Goal: Find specific page/section: Find specific page/section

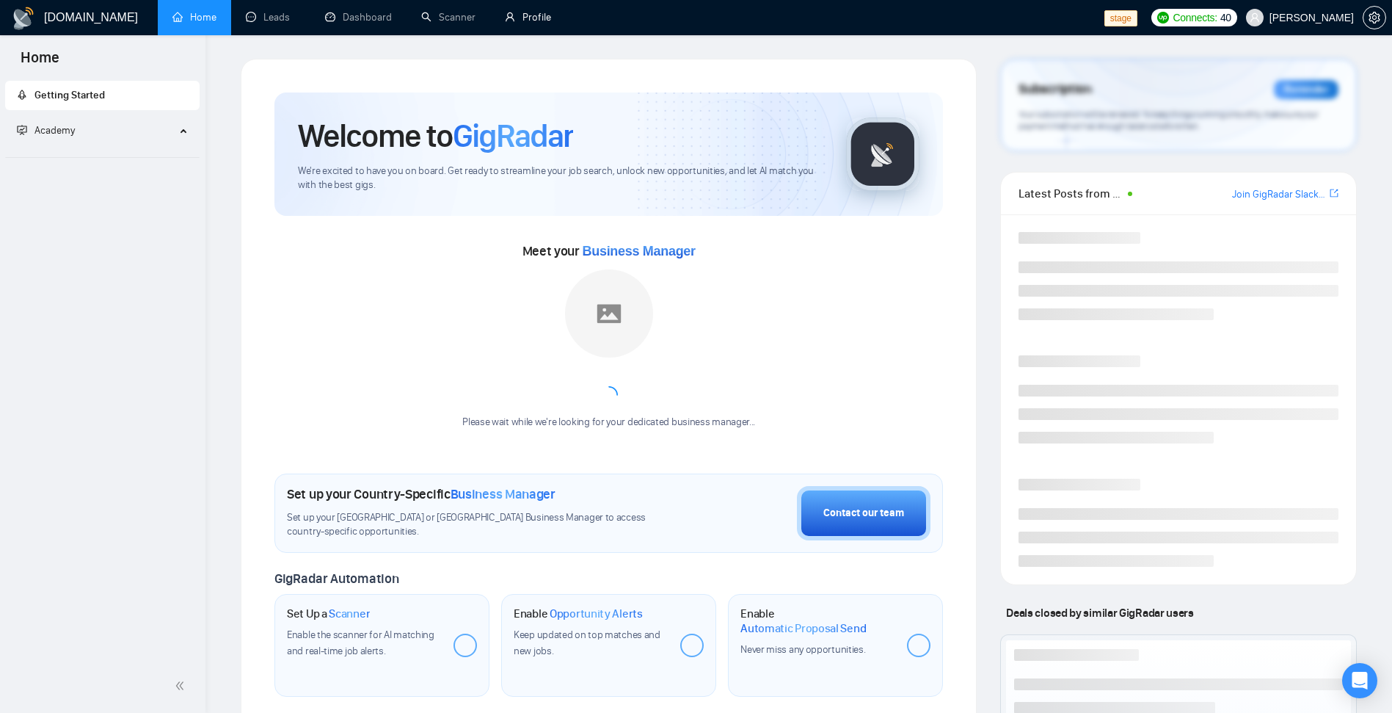
click at [521, 12] on link "Profile" at bounding box center [528, 17] width 46 height 12
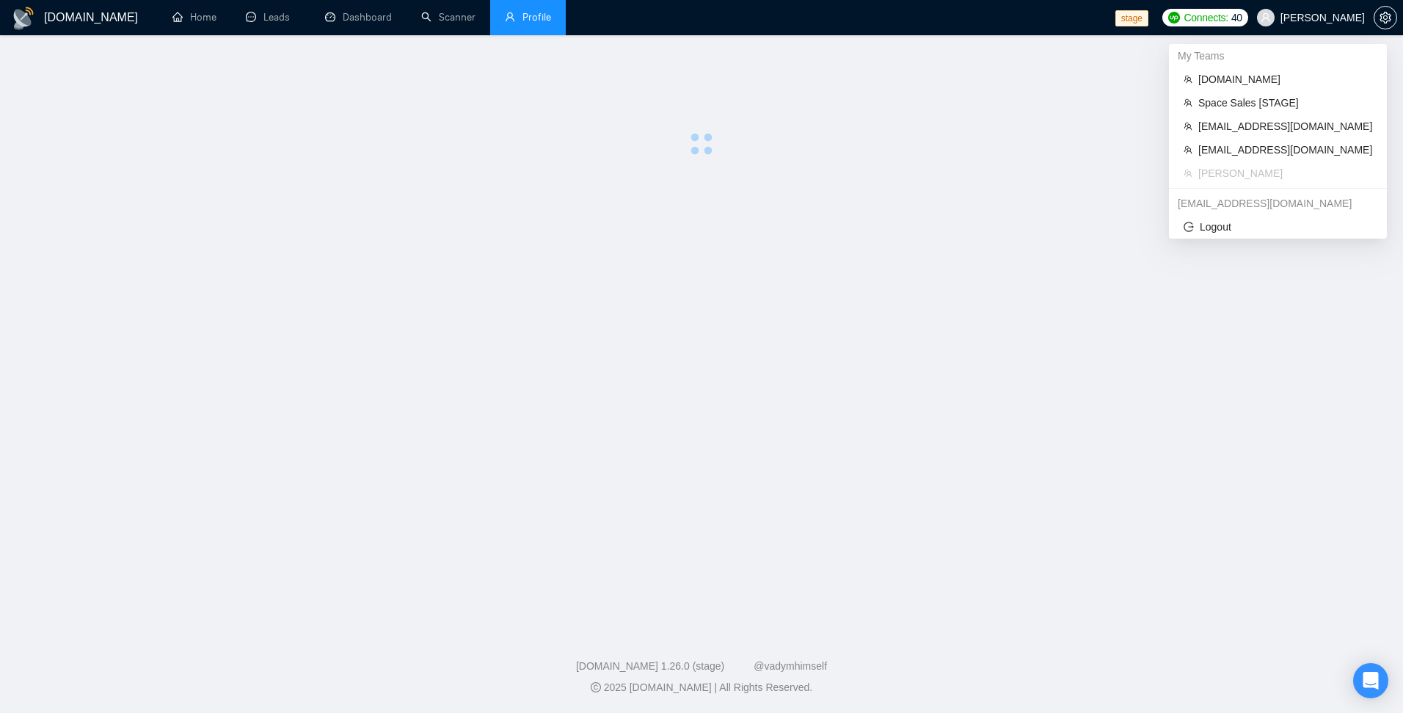
click at [1345, 23] on span "[PERSON_NAME]" at bounding box center [1310, 17] width 125 height 47
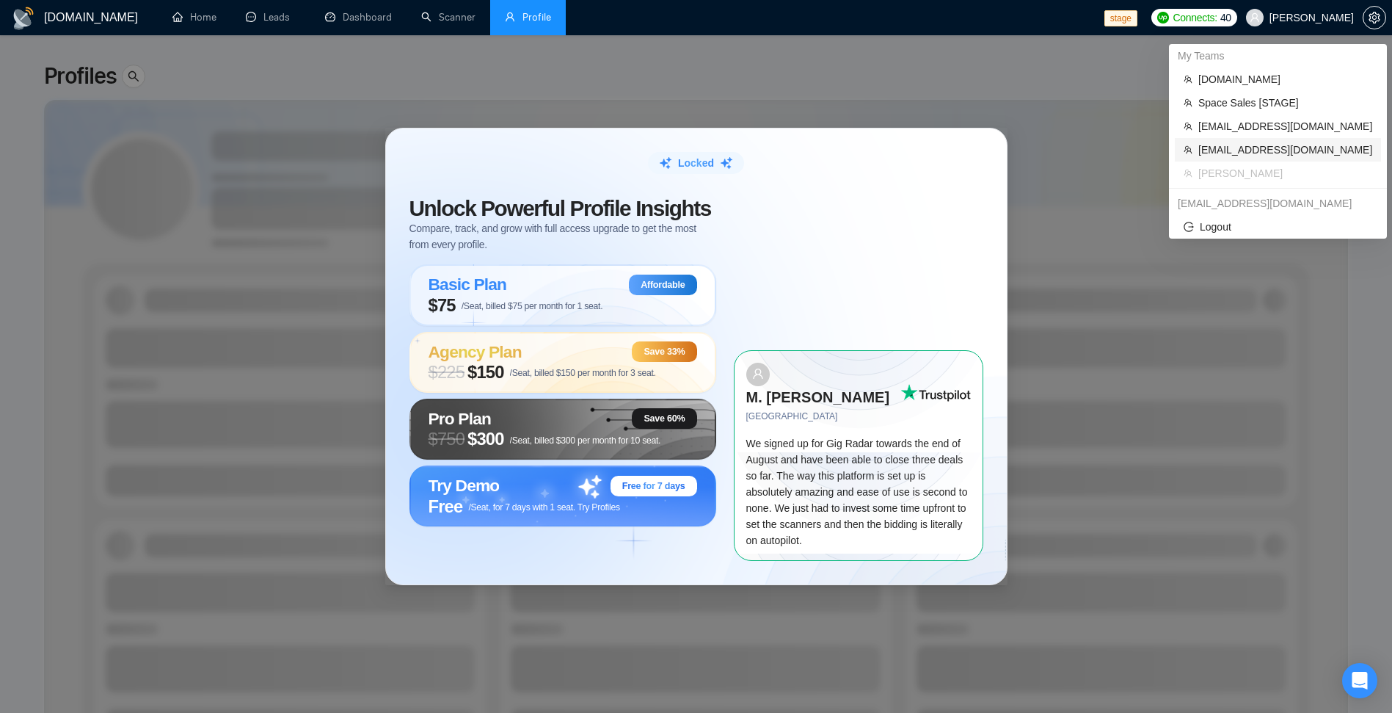
click at [1250, 153] on span "[EMAIL_ADDRESS][DOMAIN_NAME]" at bounding box center [1285, 150] width 174 height 16
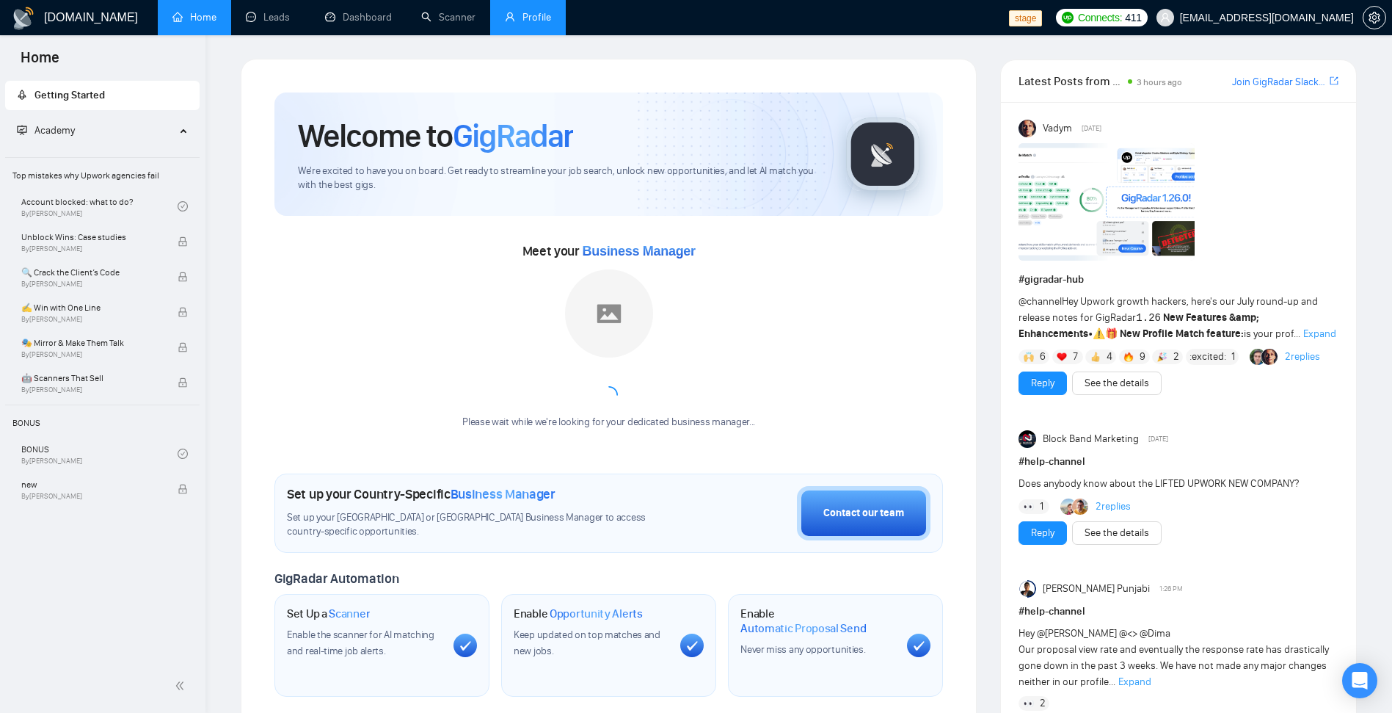
click at [525, 23] on link "Profile" at bounding box center [528, 17] width 46 height 12
